Goal: Information Seeking & Learning: Learn about a topic

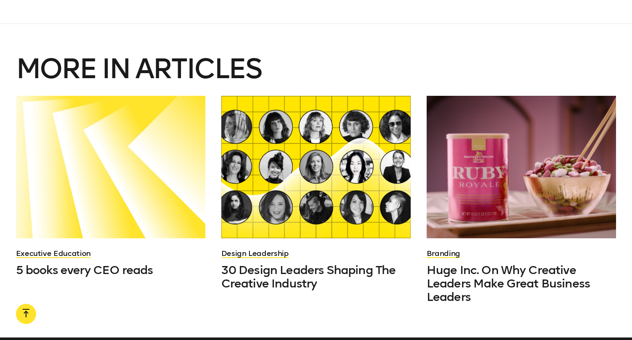
scroll to position [3016, 0]
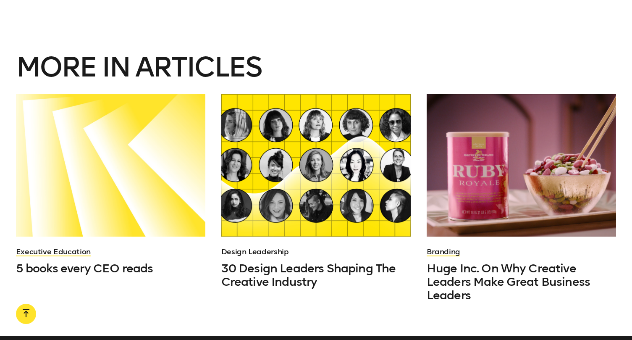
click at [250, 247] on link "Design Leadership" at bounding box center [255, 251] width 68 height 9
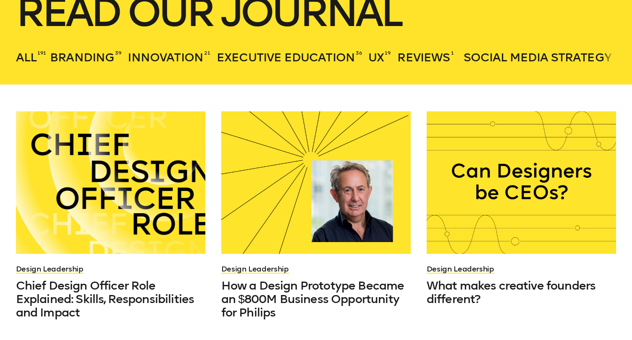
scroll to position [188, 0]
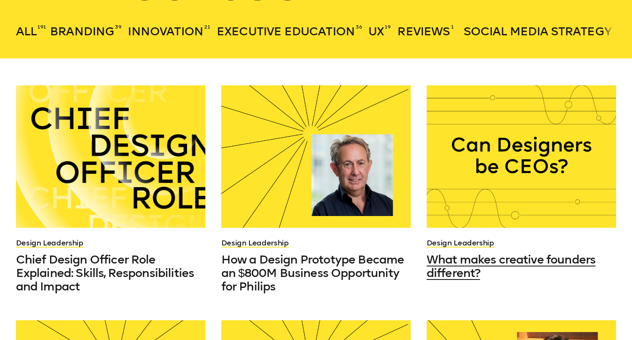
click at [454, 267] on span "What makes creative founders different?" at bounding box center [511, 266] width 169 height 27
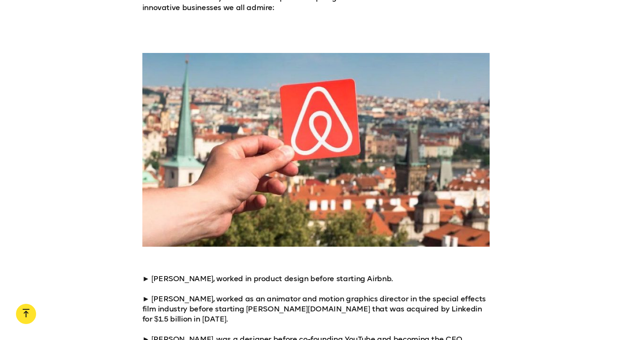
scroll to position [938, 0]
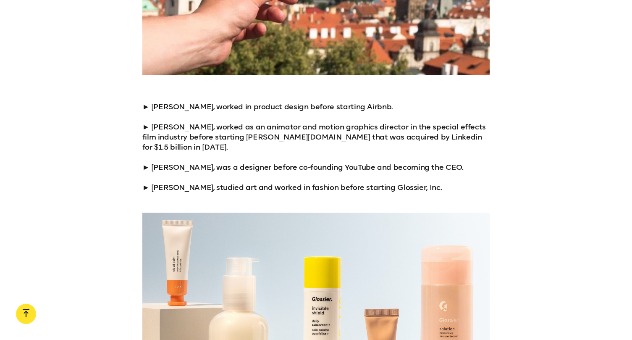
click at [156, 109] on p "► [PERSON_NAME], worked in product design before starting Airbnb. ► [PERSON_NAM…" at bounding box center [316, 147] width 348 height 91
drag, startPoint x: 327, startPoint y: 156, endPoint x: 356, endPoint y: 158, distance: 29.0
click at [356, 158] on p "► [PERSON_NAME], worked in product design before starting Airbnb. ► [PERSON_NAM…" at bounding box center [316, 147] width 348 height 91
copy p "YouTube"
click at [629, 132] on div "► [PERSON_NAME], worked in product design before starting Airbnb. ► [PERSON_NAM…" at bounding box center [316, 147] width 632 height 91
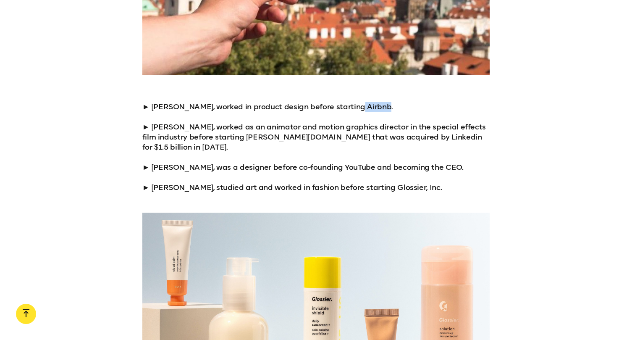
drag, startPoint x: 352, startPoint y: 105, endPoint x: 374, endPoint y: 106, distance: 22.3
click at [375, 105] on p "► [PERSON_NAME], worked in product design before starting Airbnb. ► [PERSON_NAM…" at bounding box center [316, 147] width 348 height 91
copy p "Airbnb."
click at [390, 175] on p "► [PERSON_NAME], worked in product design before starting Airbnb. ► [PERSON_NAM…" at bounding box center [316, 147] width 348 height 91
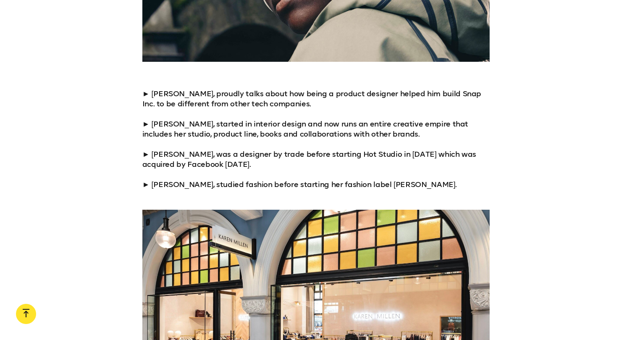
scroll to position [1636, 0]
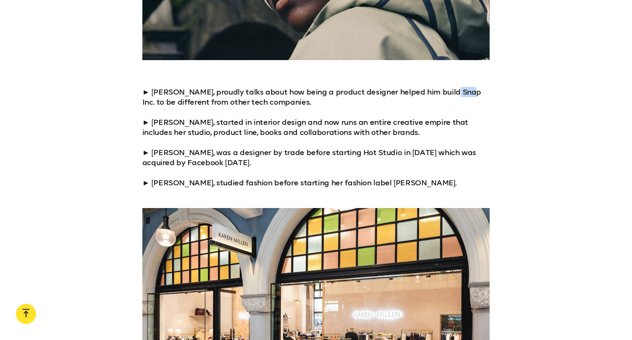
drag, startPoint x: 443, startPoint y: 77, endPoint x: 461, endPoint y: 78, distance: 18.1
click at [461, 87] on p "► [PERSON_NAME], proudly talks about how being a product designer helped him bu…" at bounding box center [316, 127] width 348 height 81
copy p "Snap"
click at [292, 114] on p "► [PERSON_NAME], proudly talks about how being a product designer helped him bu…" at bounding box center [316, 127] width 348 height 81
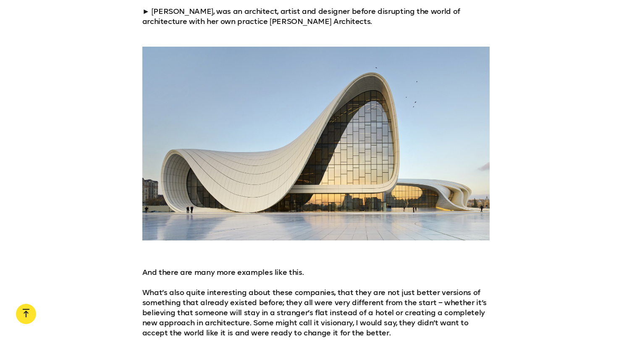
scroll to position [1930, 0]
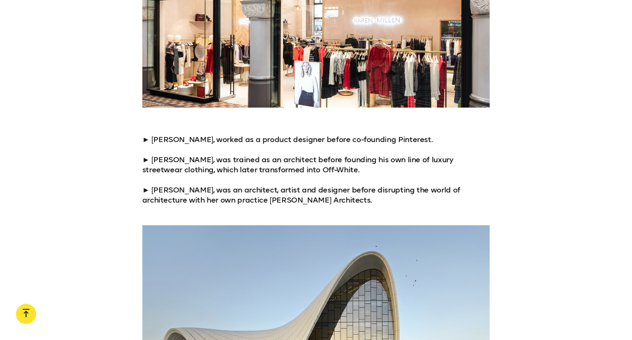
click at [332, 134] on p "► [PERSON_NAME], worked as a product designer before co-founding Pinterest. ► […" at bounding box center [316, 169] width 348 height 71
drag, startPoint x: 376, startPoint y: 123, endPoint x: 407, endPoint y: 122, distance: 31.5
click at [407, 134] on p "► [PERSON_NAME], worked as a product designer before co-founding Pinterest. ► […" at bounding box center [316, 169] width 348 height 71
copy p "Pinterest"
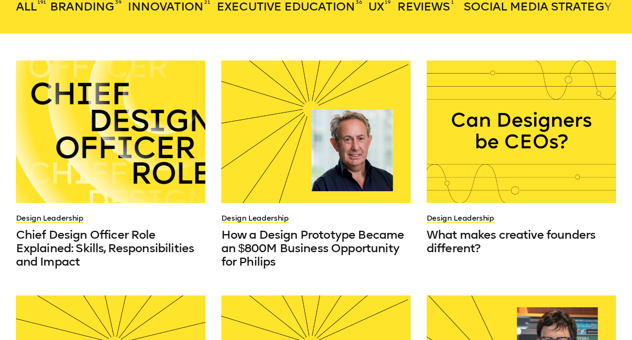
scroll to position [240, 0]
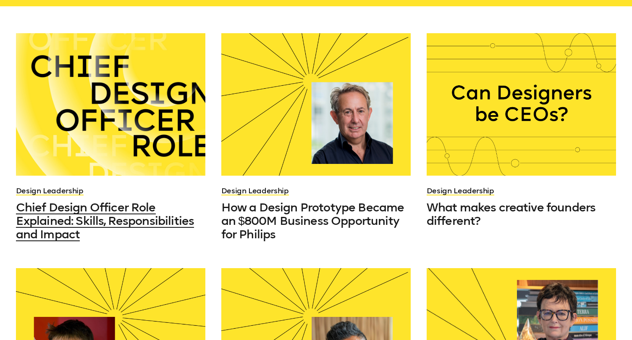
click at [116, 217] on span "Chief Design Officer Role Explained: Skills, Responsibilities and Impact" at bounding box center [105, 220] width 179 height 41
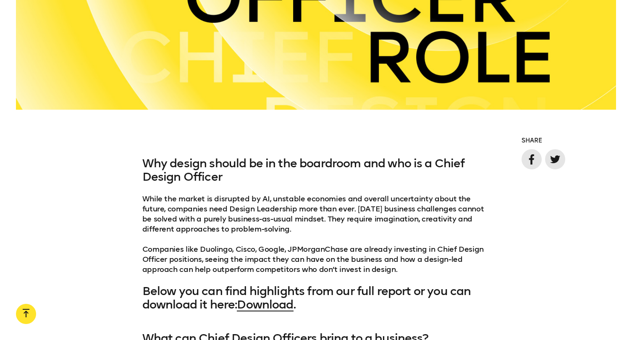
scroll to position [545, 0]
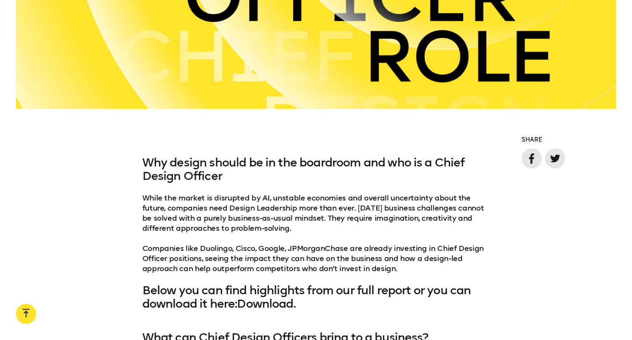
click at [283, 306] on link "Download" at bounding box center [265, 304] width 56 height 14
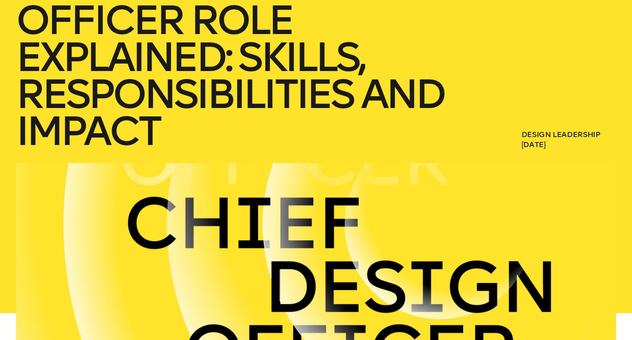
scroll to position [89, 0]
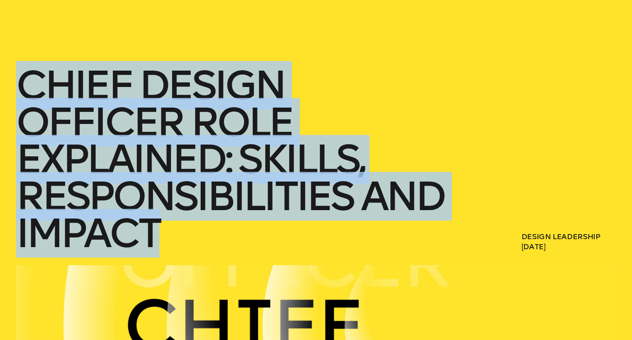
drag, startPoint x: 27, startPoint y: 81, endPoint x: 189, endPoint y: 245, distance: 230.6
click at [189, 245] on h1 "Chief Design Officer Role Explained: Skills, Responsibilities and Impact" at bounding box center [237, 159] width 443 height 185
copy h1 "Chief Design Officer Role Explained: Skills, Responsibilities and Impact"
